Goal: Task Accomplishment & Management: Manage account settings

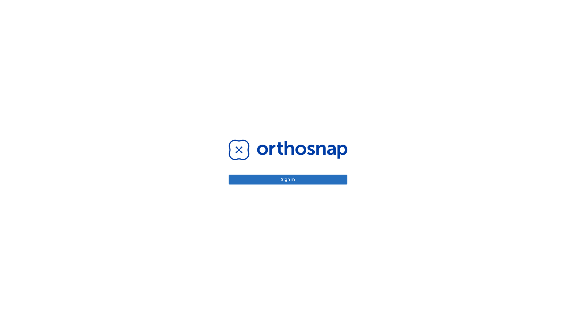
click at [288, 179] on button "Sign in" at bounding box center [288, 180] width 119 height 10
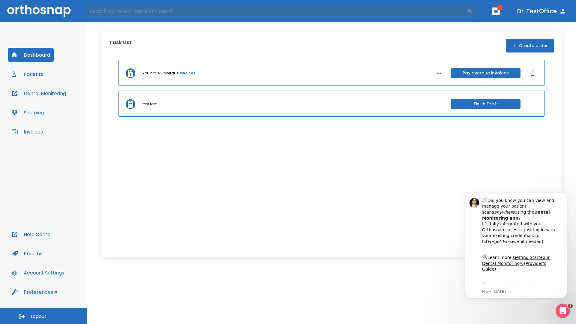
click at [44, 316] on span "Logout" at bounding box center [39, 316] width 16 height 7
